Goal: Contribute content

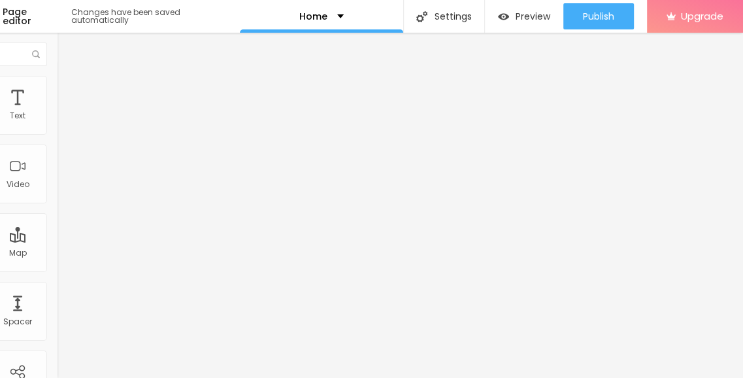
scroll to position [10, 93]
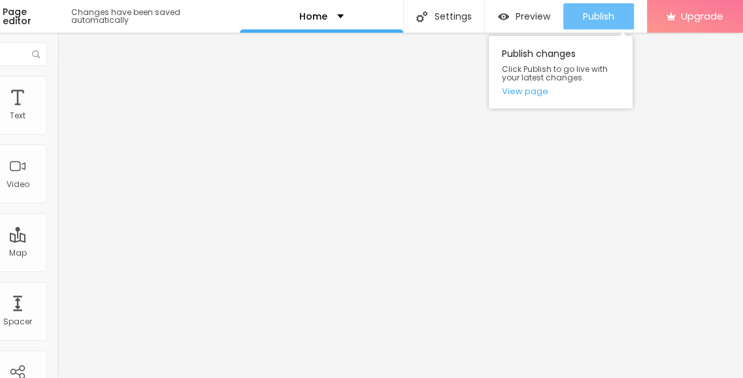
click at [587, 11] on span "Publish" at bounding box center [598, 16] width 31 height 10
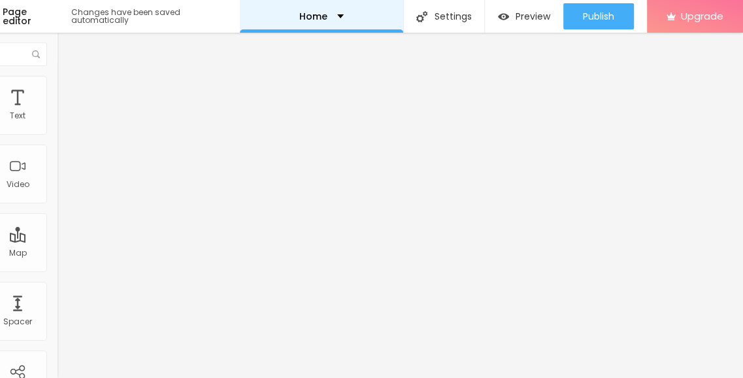
click at [337, 14] on div "Home" at bounding box center [321, 16] width 44 height 9
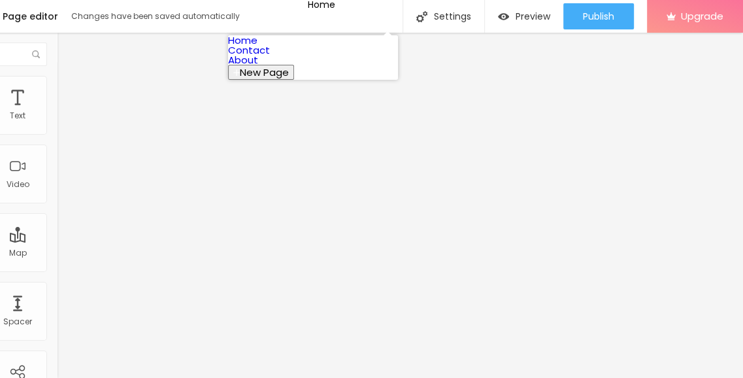
click at [258, 67] on link "About" at bounding box center [243, 60] width 30 height 14
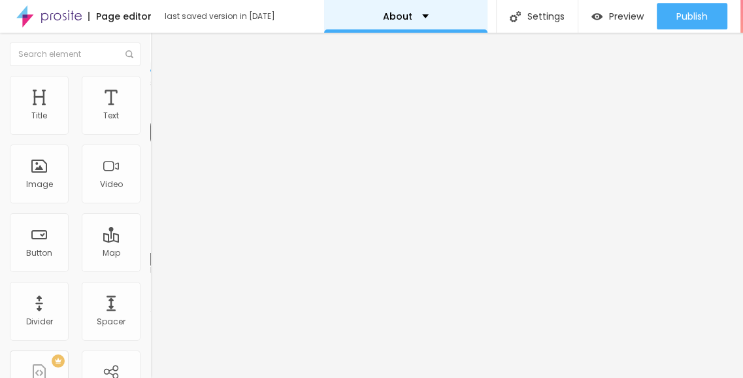
click at [406, 15] on p "About" at bounding box center [397, 16] width 29 height 9
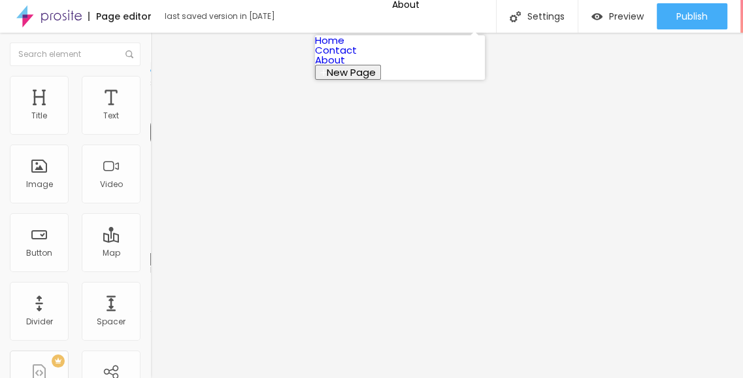
click at [344, 47] on link "Home" at bounding box center [329, 40] width 29 height 14
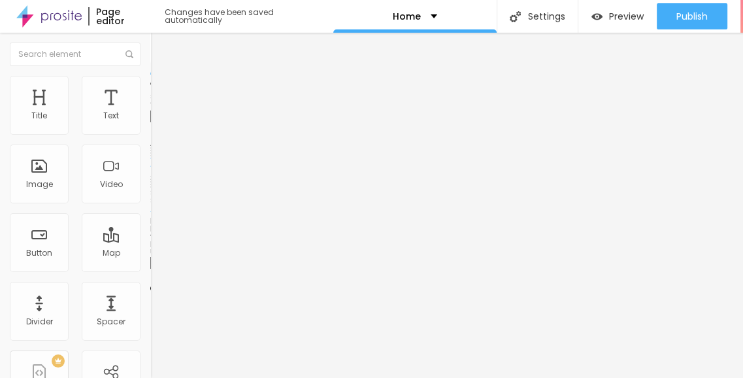
click at [150, 267] on input "https://residentialplots.in/arvind-smartspaces-plots-khopoli.html" at bounding box center [228, 262] width 157 height 13
paste input "arvindprojects.in/"
click at [150, 286] on div at bounding box center [225, 286] width 150 height 0
type input "https://residentialplots.in/arvind-smartspaces-plots-khopoli.html"
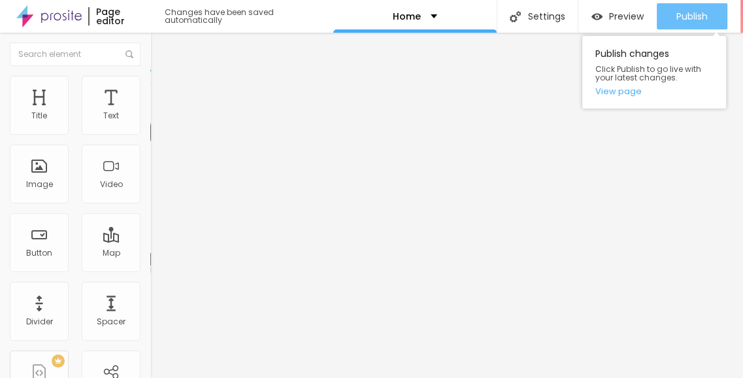
click at [689, 14] on span "Publish" at bounding box center [691, 16] width 31 height 10
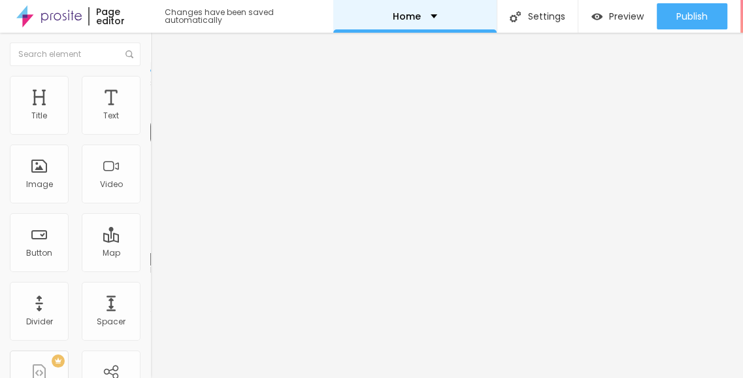
click at [439, 22] on div "Home" at bounding box center [414, 16] width 163 height 33
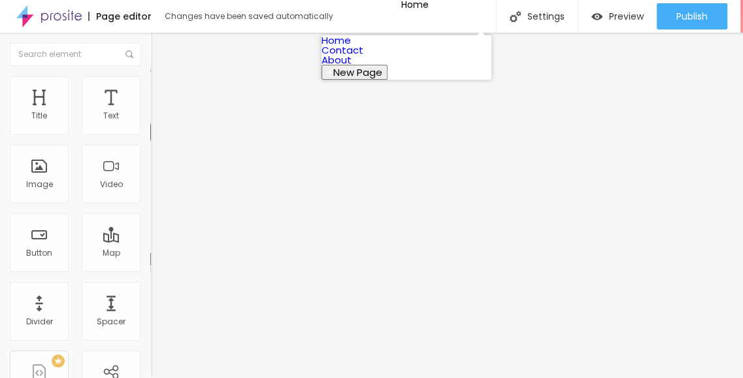
click at [363, 57] on link "Contact" at bounding box center [342, 50] width 42 height 14
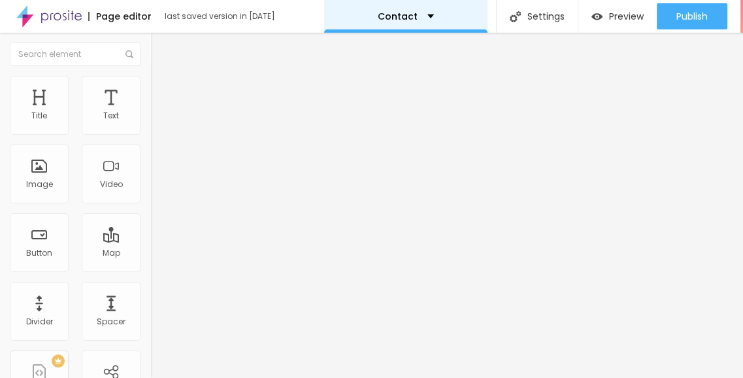
click at [410, 16] on p "Contact" at bounding box center [398, 16] width 40 height 9
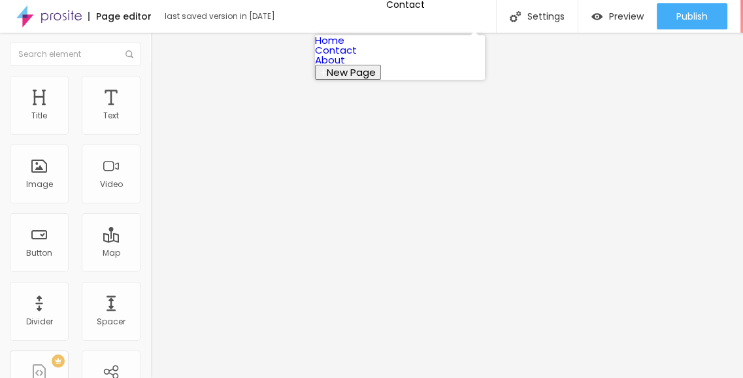
click at [345, 67] on link "About" at bounding box center [330, 60] width 30 height 14
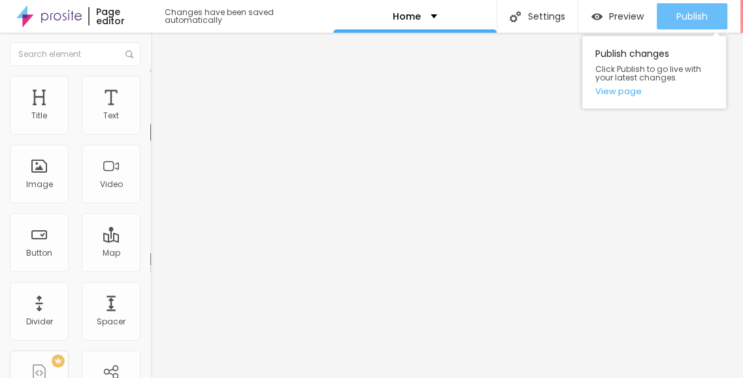
click at [677, 17] on span "Publish" at bounding box center [691, 16] width 31 height 10
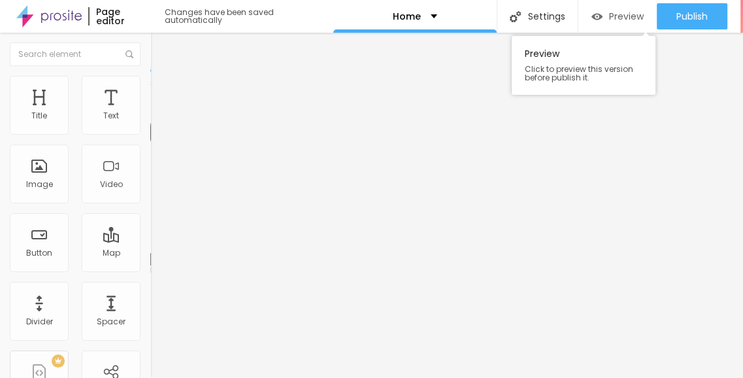
click at [596, 19] on img "button" at bounding box center [596, 16] width 11 height 11
